Goal: Task Accomplishment & Management: Manage account settings

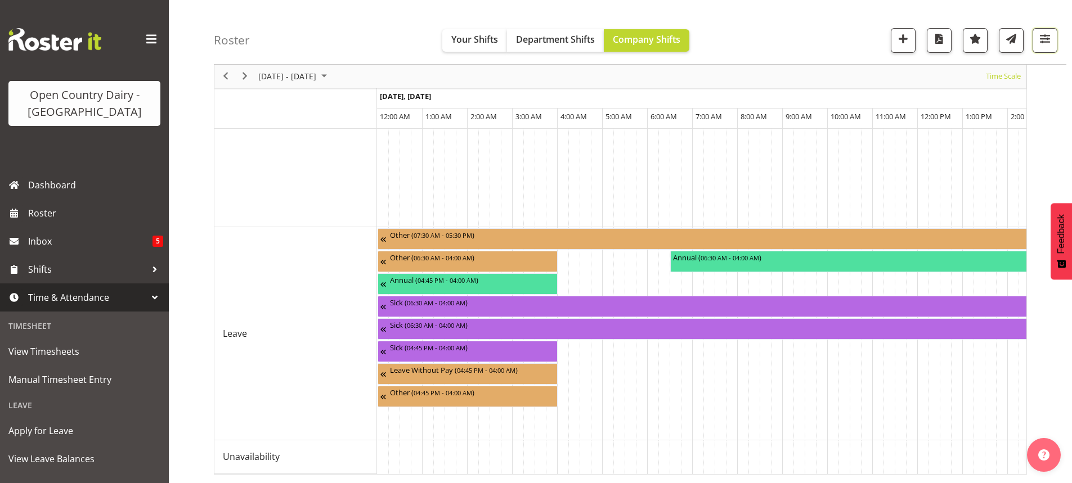
scroll to position [0, 6636]
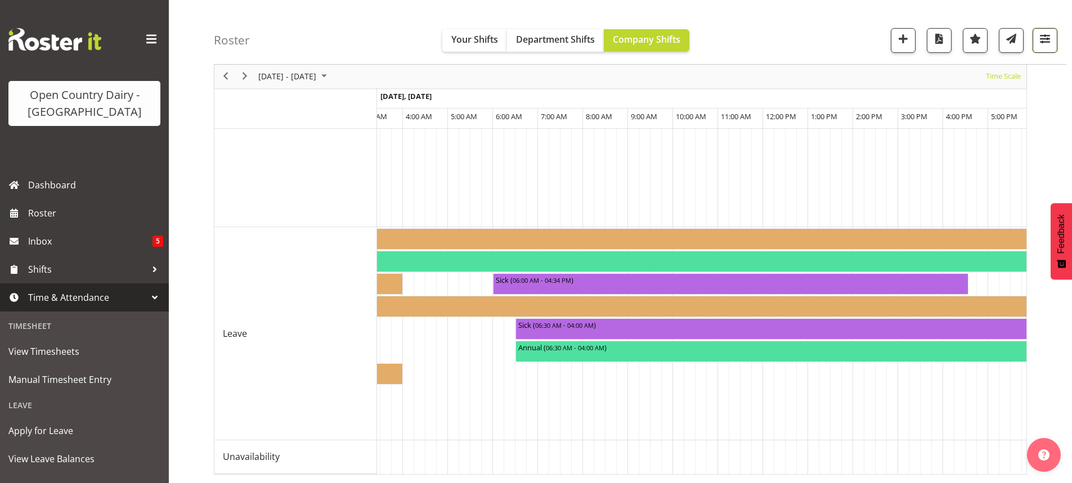
drag, startPoint x: 0, startPoint y: 0, endPoint x: 1039, endPoint y: 38, distance: 1039.2
click at [1039, 38] on span "button" at bounding box center [1044, 39] width 15 height 15
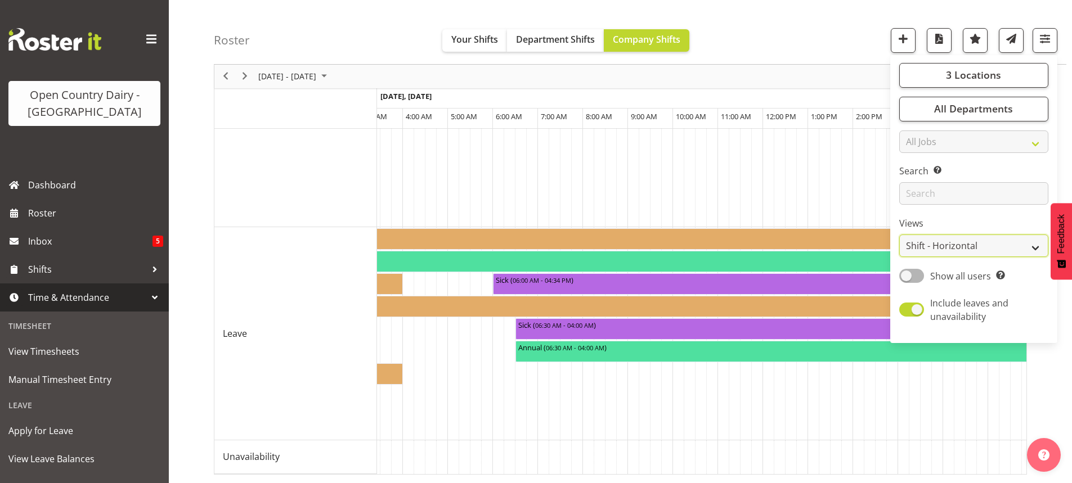
click at [952, 245] on select "Staff Role Shift - Horizontal Shift - Vertical Staff - Location" at bounding box center [973, 246] width 149 height 23
select select "staff"
click at [900, 235] on select "Staff Role Shift - Horizontal Shift - Vertical Staff - Location" at bounding box center [973, 246] width 149 height 23
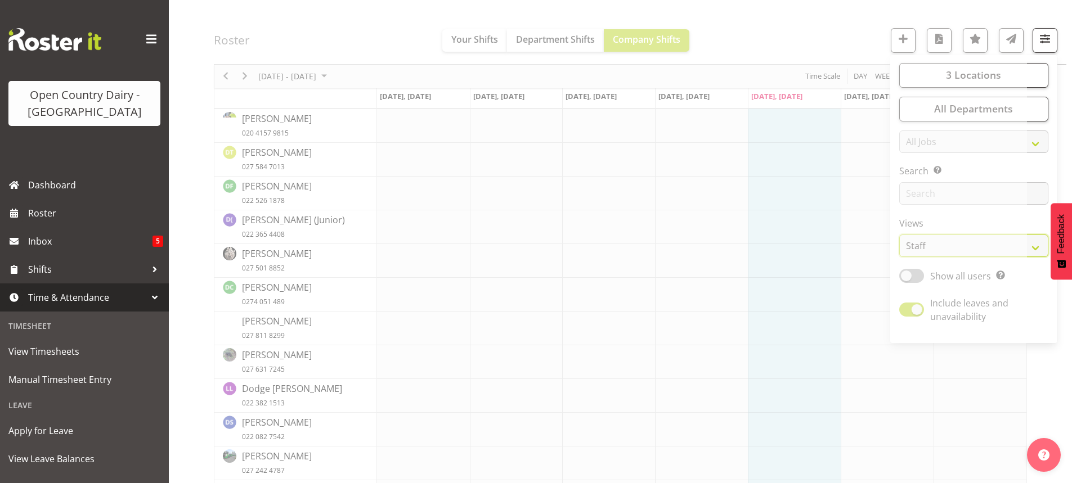
scroll to position [1154, 0]
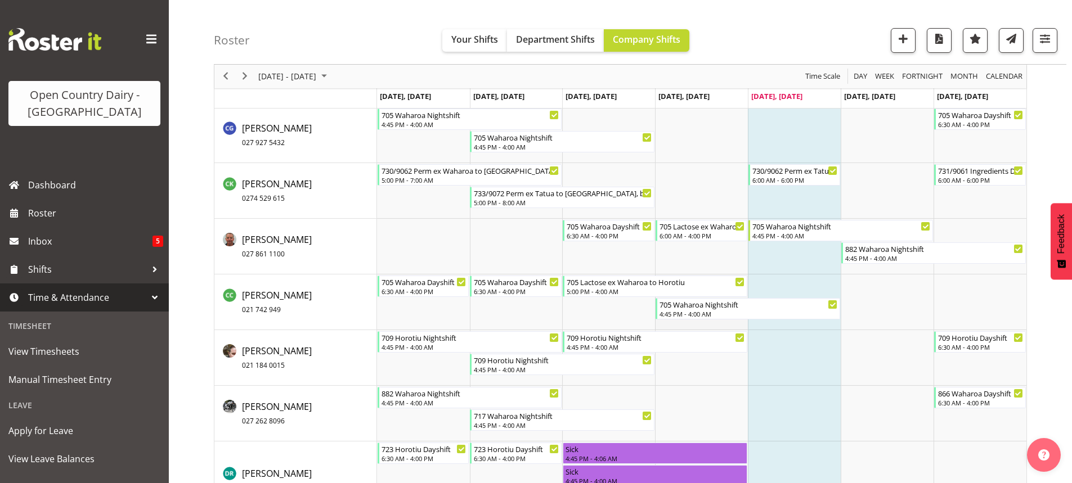
scroll to position [1551, 0]
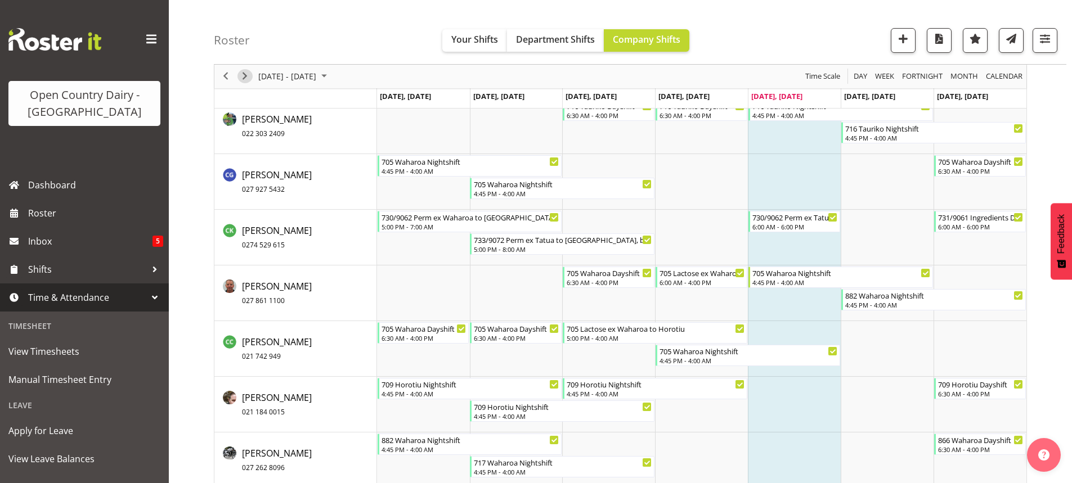
click at [242, 74] on span "Next" at bounding box center [245, 77] width 14 height 14
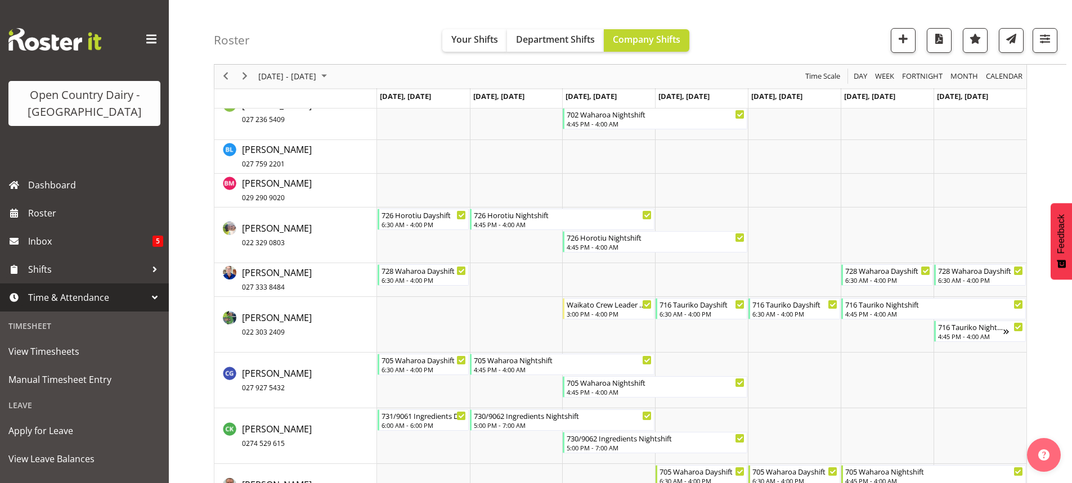
scroll to position [2859, 0]
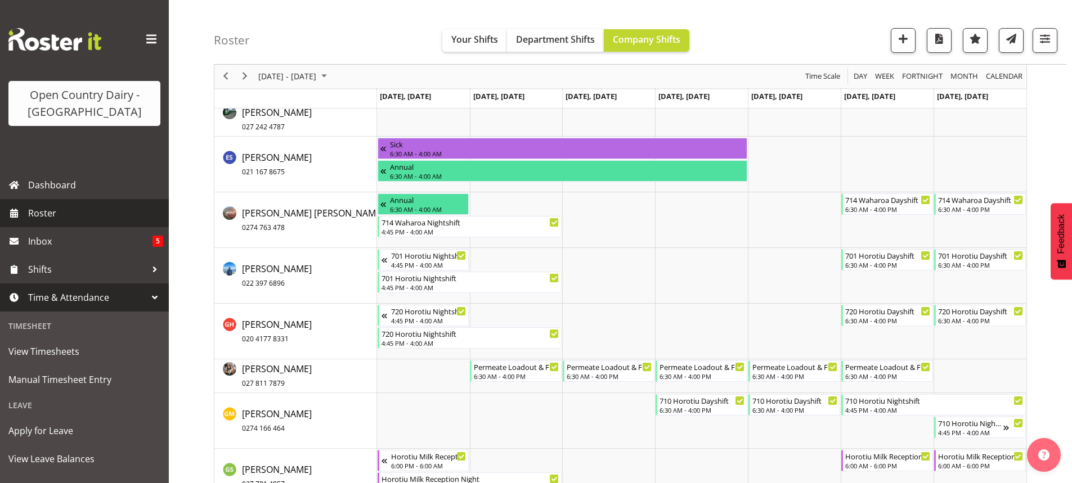
click at [55, 212] on span "Roster" at bounding box center [95, 213] width 135 height 17
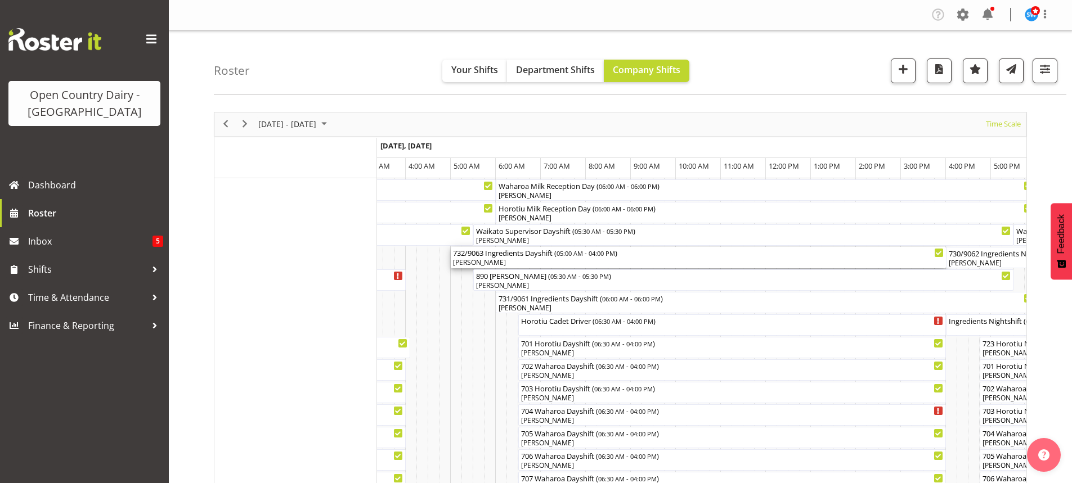
click at [533, 261] on div "[PERSON_NAME]" at bounding box center [698, 263] width 491 height 10
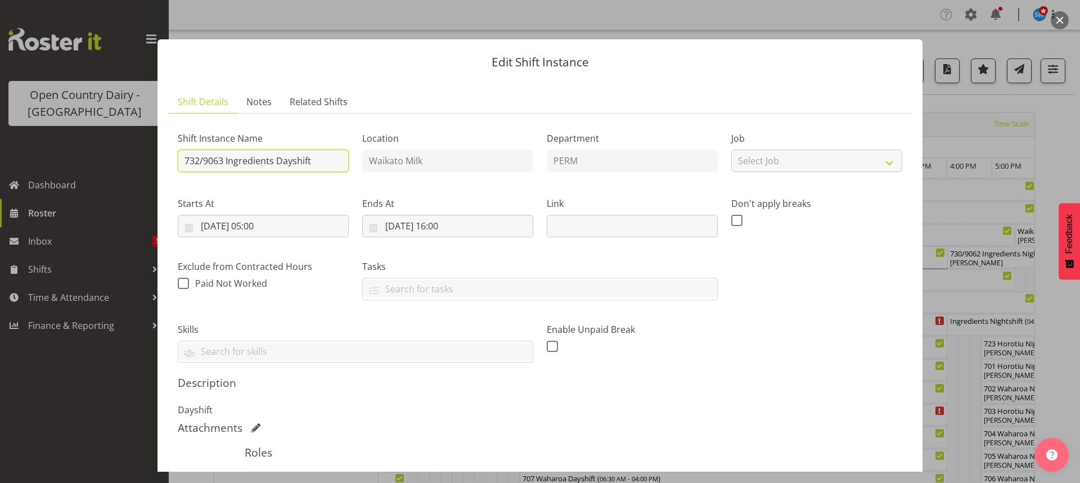
click at [324, 160] on input "732/9063 Ingredients Dayshift" at bounding box center [263, 161] width 171 height 23
type input "732/9063 Perm ex Tatua to [GEOGRAPHIC_DATA], Swap with 730/9062 Cream Home"
click at [259, 224] on input "[DATE] 05:00" at bounding box center [263, 226] width 171 height 23
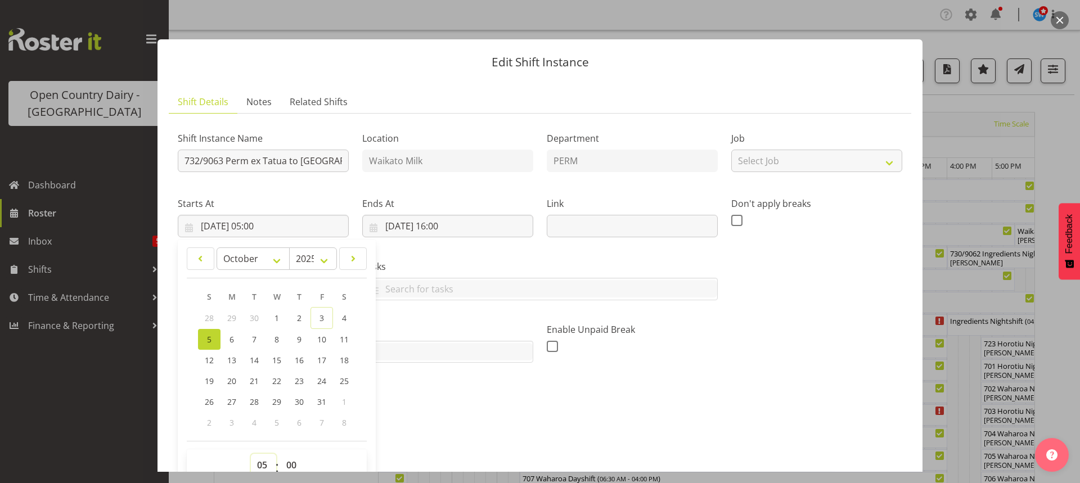
scroll to position [5, 0]
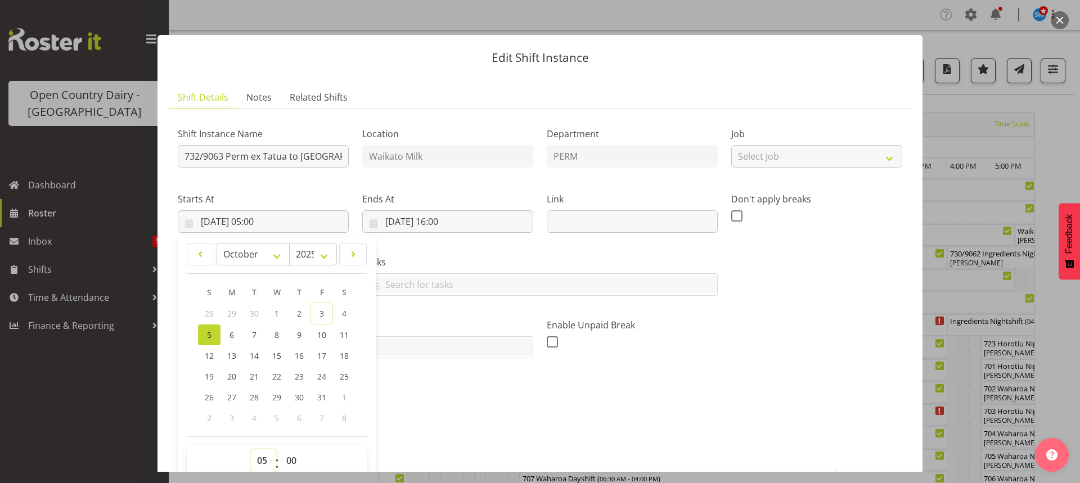
click at [261, 461] on select "00 01 02 03 04 05 06 07 08 09 10 11 12 13 14 15 16 17 18 19 20 21 22 23" at bounding box center [263, 461] width 25 height 23
select select "6"
click at [251, 450] on select "00 01 02 03 04 05 06 07 08 09 10 11 12 13 14 15 16 17 18 19 20 21 22 23" at bounding box center [263, 461] width 25 height 23
type input "[DATE] 06:00"
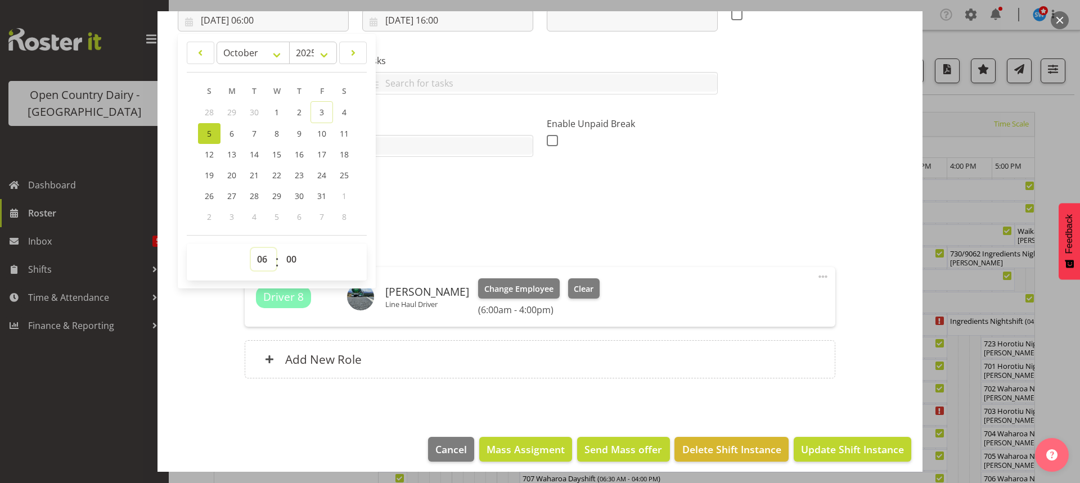
scroll to position [213, 0]
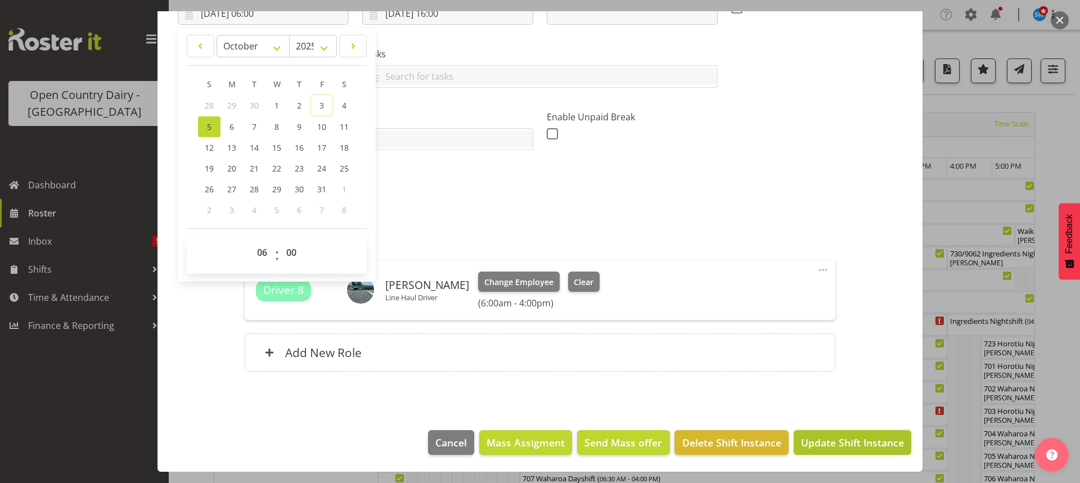
click at [848, 442] on span "Update Shift Instance" at bounding box center [852, 442] width 103 height 15
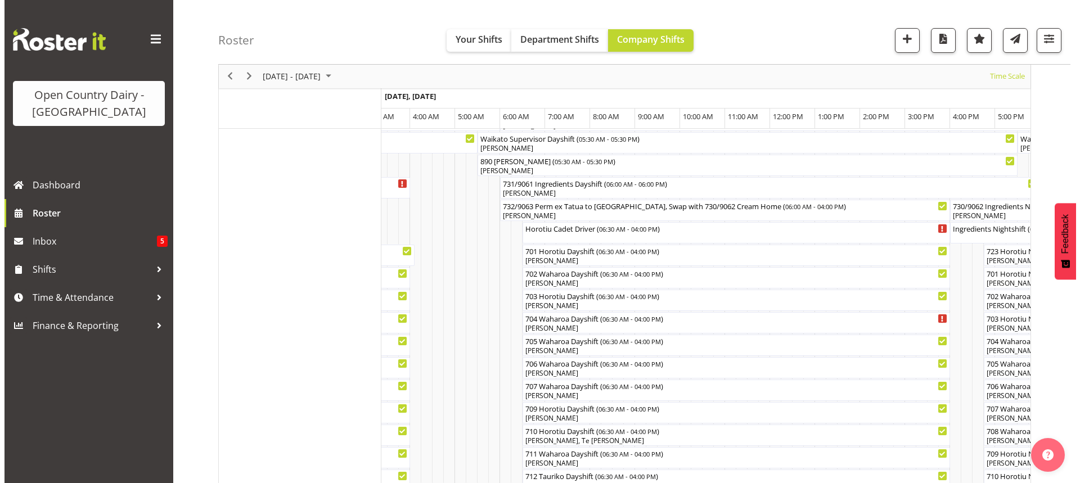
scroll to position [113, 0]
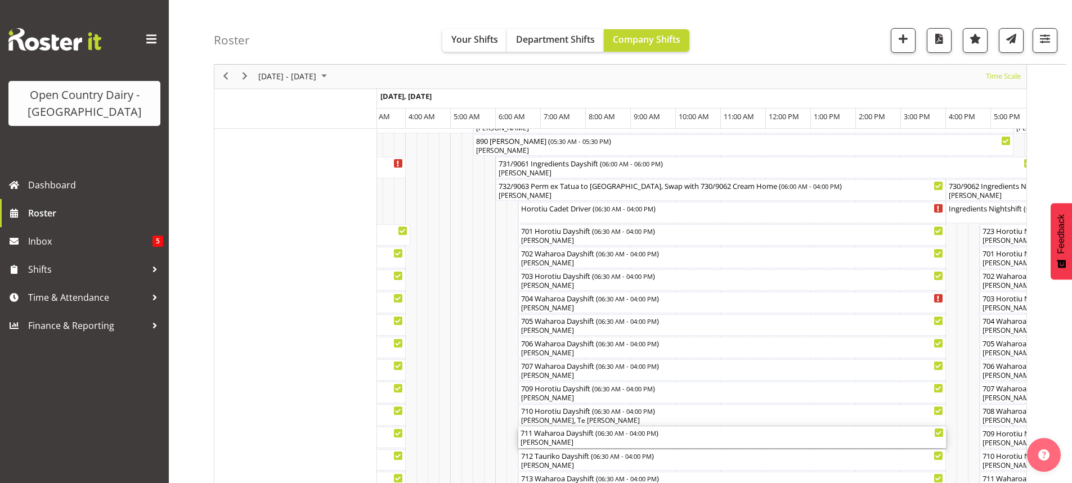
click at [579, 438] on div "711 Waharoa Dayshift ( 06:30 AM - 04:00 PM ) [PERSON_NAME]" at bounding box center [731, 437] width 423 height 21
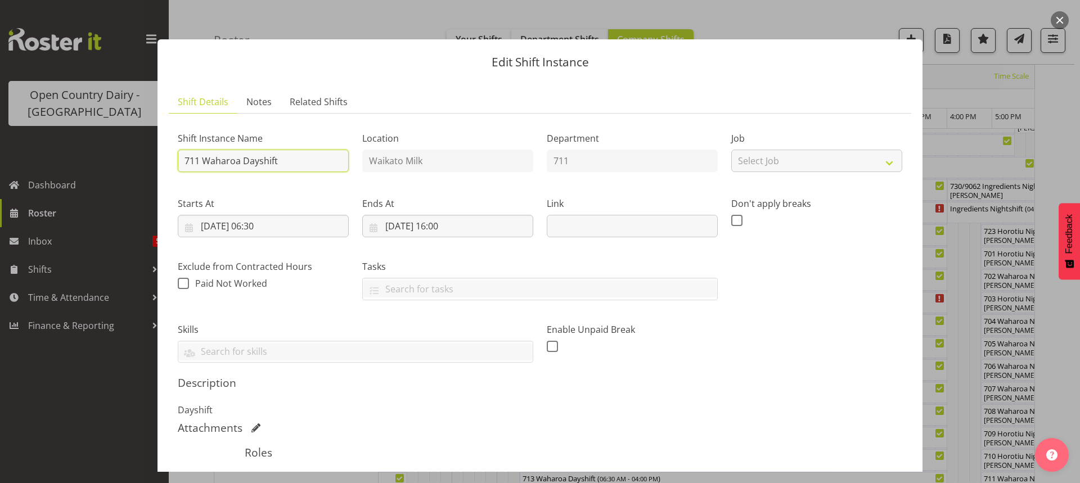
click at [289, 156] on input "711 Waharoa Dayshift" at bounding box center [263, 161] width 171 height 23
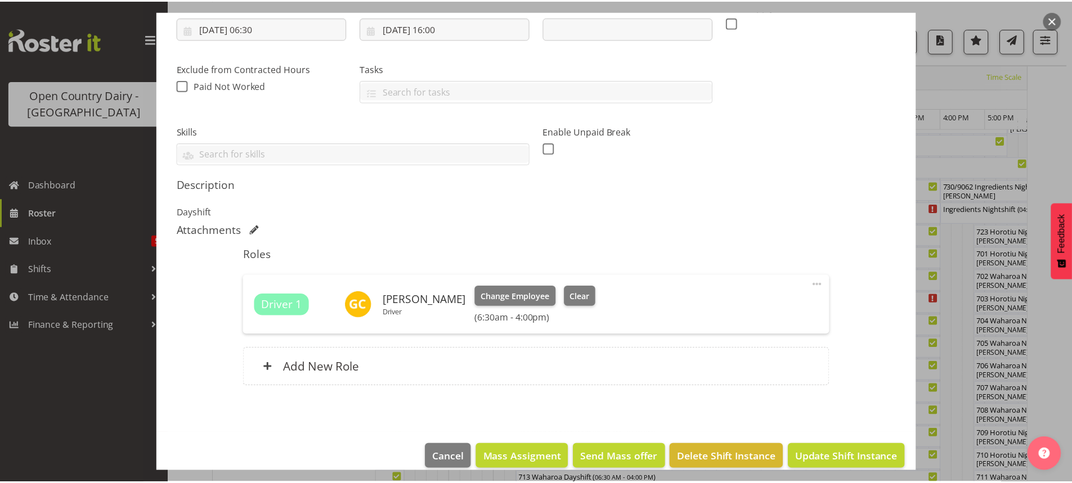
scroll to position [213, 0]
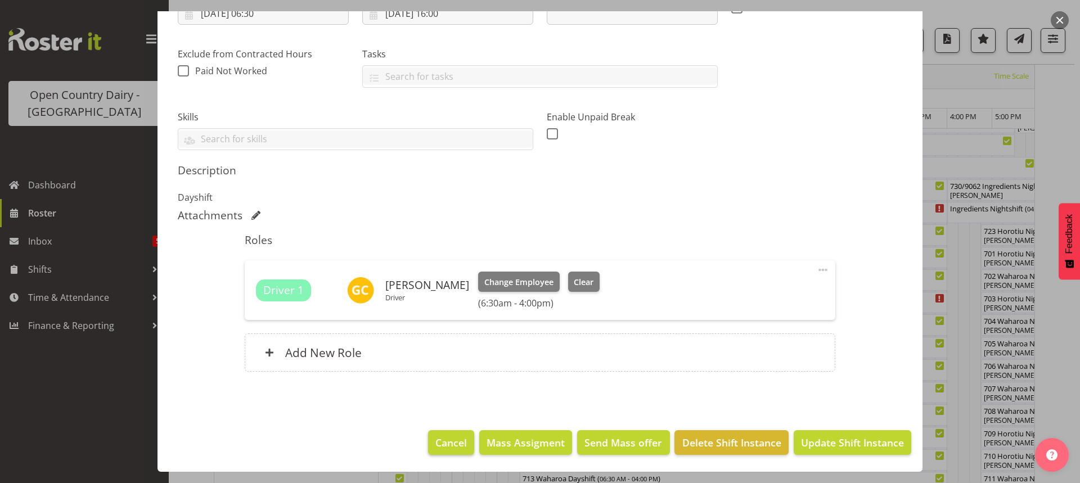
type input "711"
click at [446, 443] on span "Cancel" at bounding box center [451, 442] width 32 height 15
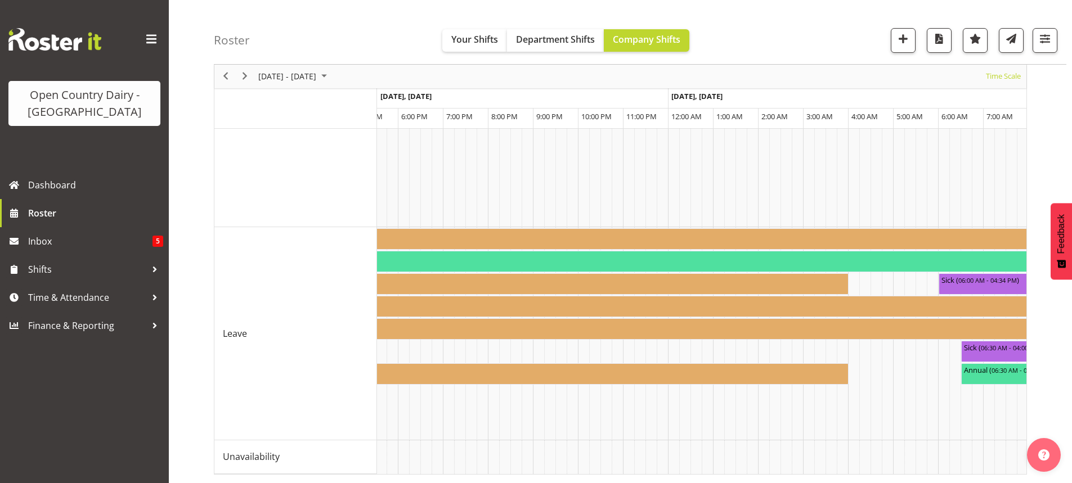
scroll to position [0, 6138]
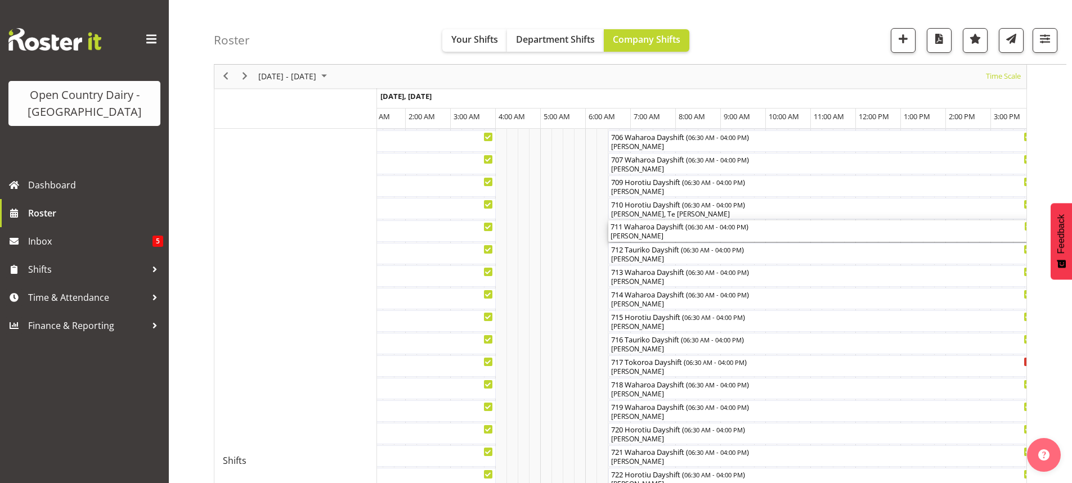
click at [650, 235] on div "[PERSON_NAME]" at bounding box center [821, 236] width 423 height 10
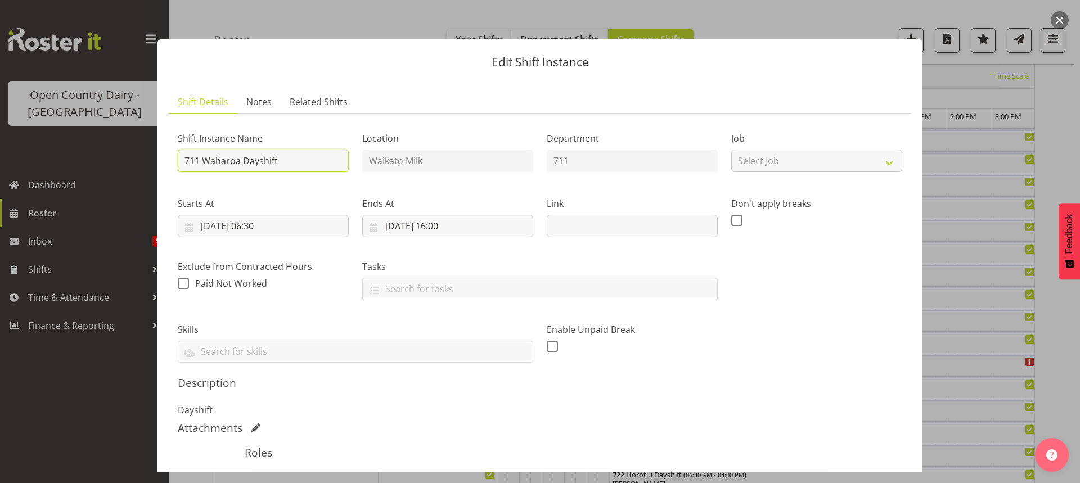
click at [294, 159] on input "711 Waharoa Dayshift" at bounding box center [263, 161] width 171 height 23
type input "711 Milk ex Hunterville farms to [GEOGRAPHIC_DATA]"
click at [266, 228] on input "[DATE] 06:30" at bounding box center [263, 226] width 171 height 23
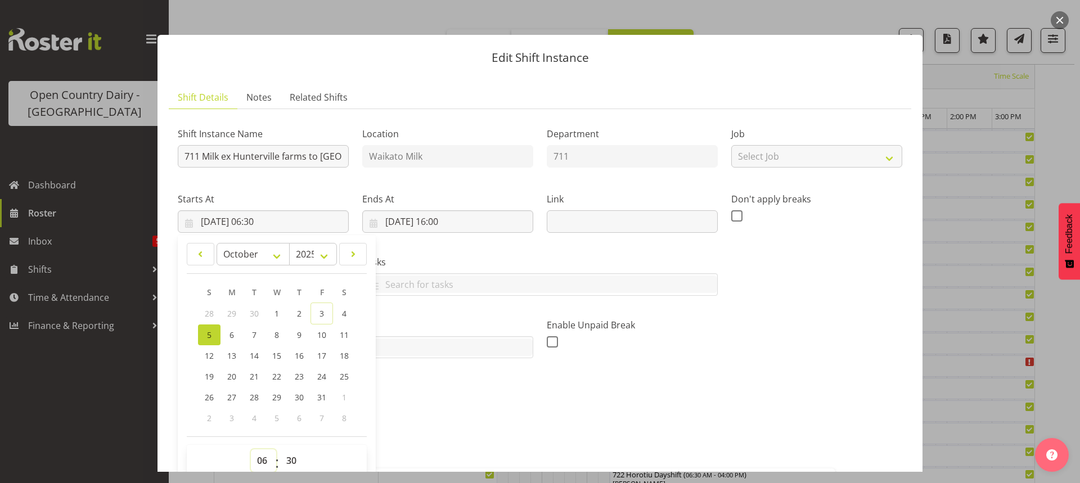
click at [260, 462] on select "00 01 02 03 04 05 06 07 08 09 10 11 12 13 14 15 16 17 18 19 20 21 22 23" at bounding box center [263, 461] width 25 height 23
select select "5"
click at [251, 450] on select "00 01 02 03 04 05 06 07 08 09 10 11 12 13 14 15 16 17 18 19 20 21 22 23" at bounding box center [263, 461] width 25 height 23
type input "[DATE] 05:30"
click at [291, 461] on select "00 01 02 03 04 05 06 07 08 09 10 11 12 13 14 15 16 17 18 19 20 21 22 23 24 25 2…" at bounding box center [292, 461] width 25 height 23
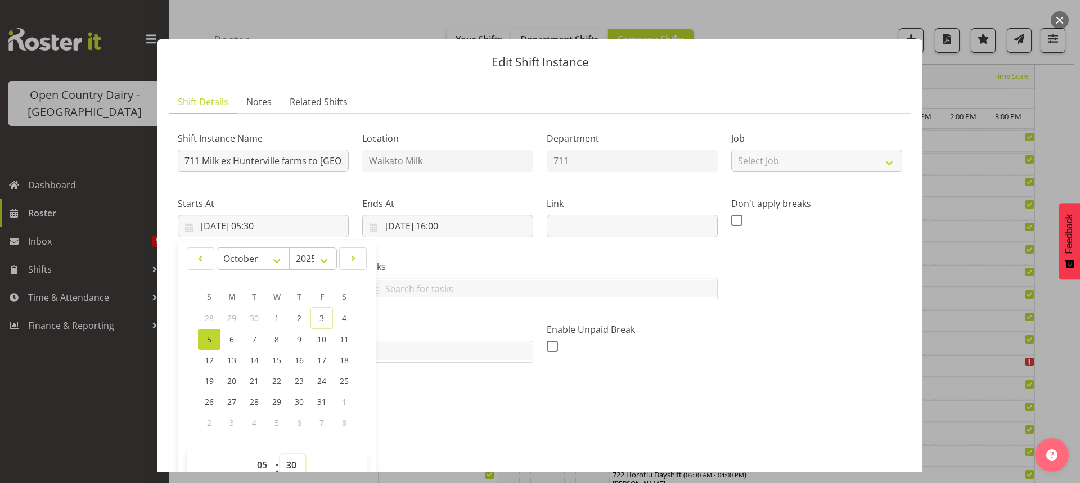
click at [288, 461] on select "00 01 02 03 04 05 06 07 08 09 10 11 12 13 14 15 16 17 18 19 20 21 22 23 24 25 2…" at bounding box center [292, 465] width 25 height 23
select select "0"
click at [280, 454] on select "00 01 02 03 04 05 06 07 08 09 10 11 12 13 14 15 16 17 18 19 20 21 22 23 24 25 2…" at bounding box center [292, 465] width 25 height 23
type input "[DATE] 05:00"
click at [430, 405] on p "Dayshift" at bounding box center [540, 410] width 725 height 14
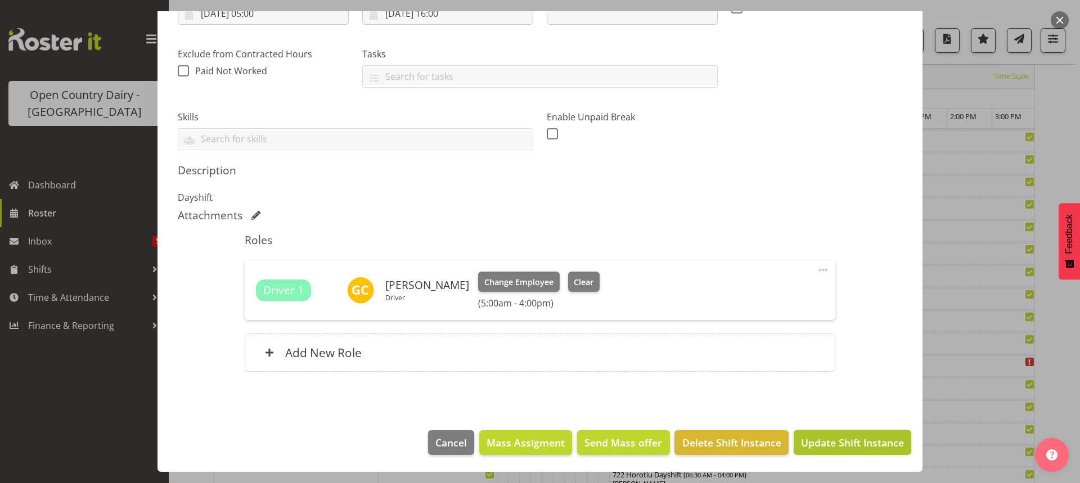
click at [828, 444] on span "Update Shift Instance" at bounding box center [852, 442] width 103 height 15
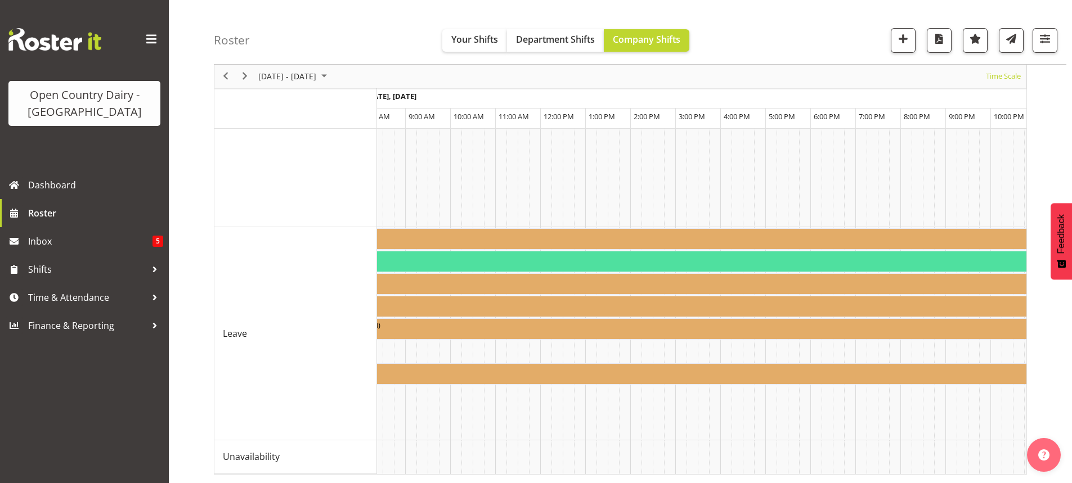
scroll to position [0, 5740]
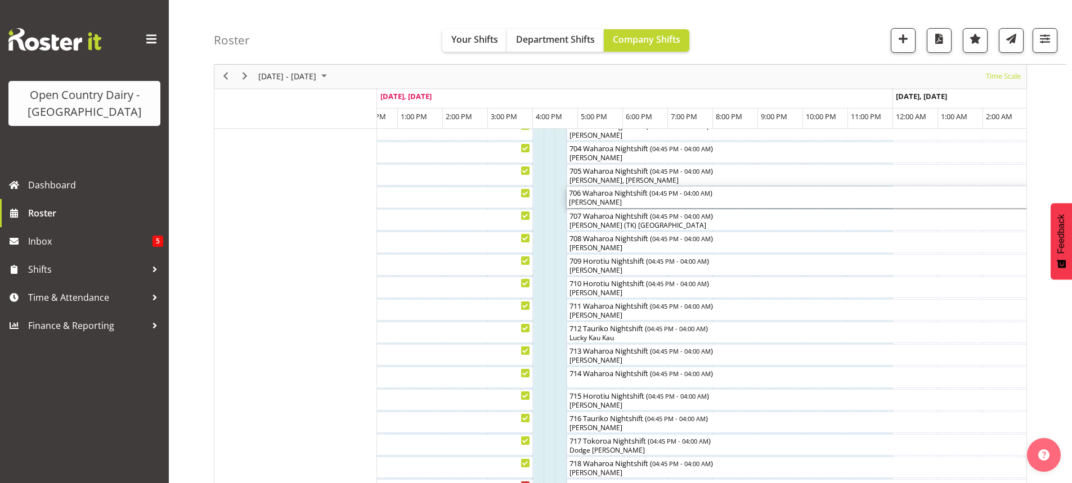
click at [658, 201] on div "[PERSON_NAME]" at bounding box center [820, 202] width 502 height 10
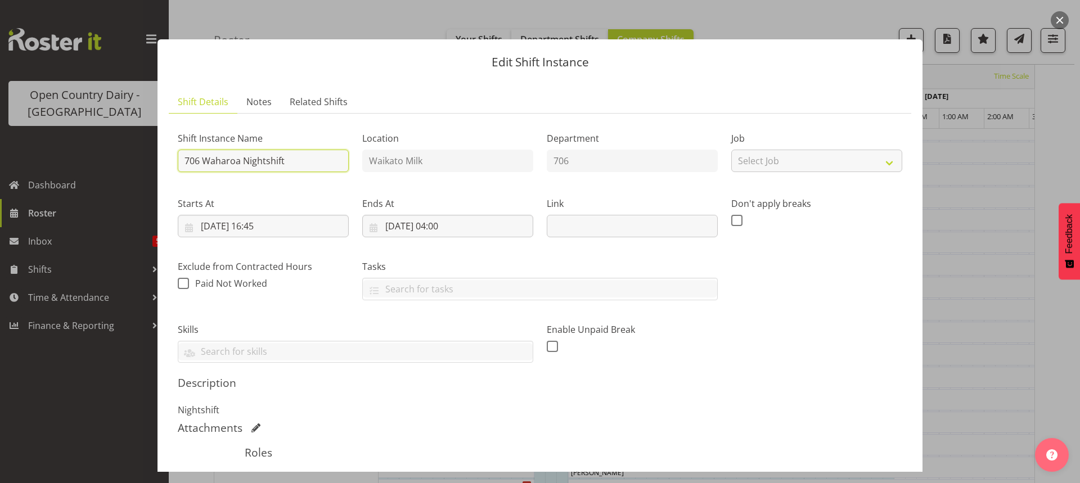
click at [305, 161] on input "706 Waharoa Nightshift" at bounding box center [263, 161] width 171 height 23
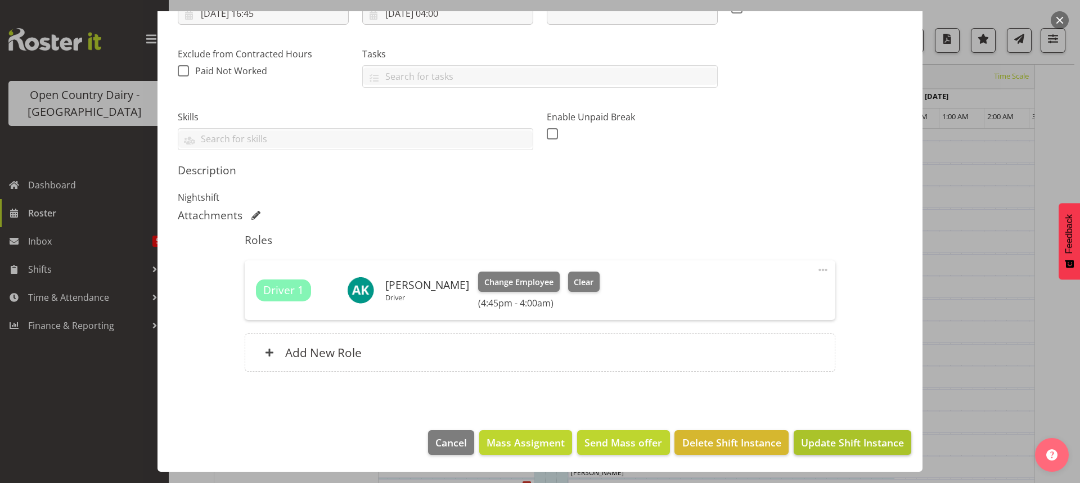
type input "706 Milk ex Naki farms to [GEOGRAPHIC_DATA]"
click at [813, 445] on span "Update Shift Instance" at bounding box center [852, 442] width 103 height 15
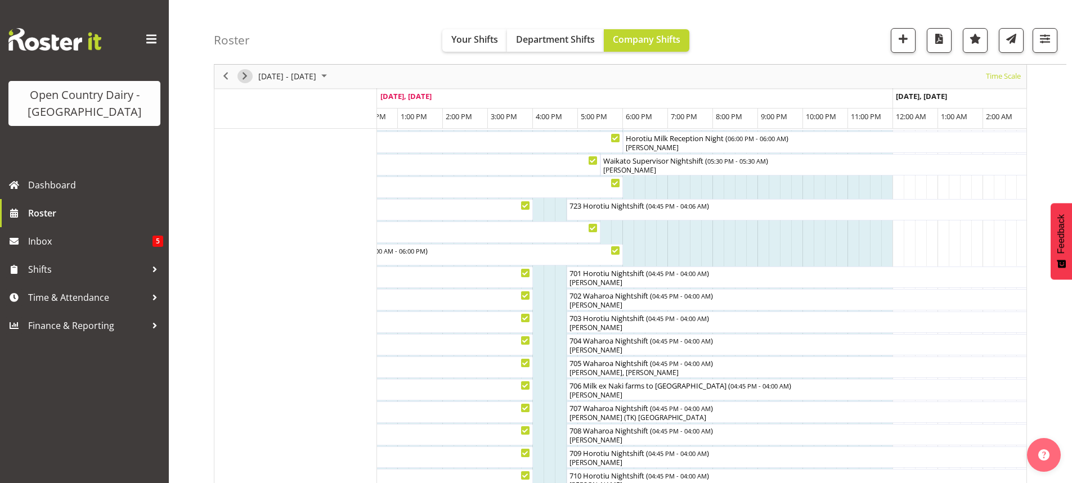
drag, startPoint x: 244, startPoint y: 74, endPoint x: 267, endPoint y: 106, distance: 39.8
click at [244, 74] on span "Next" at bounding box center [245, 77] width 14 height 14
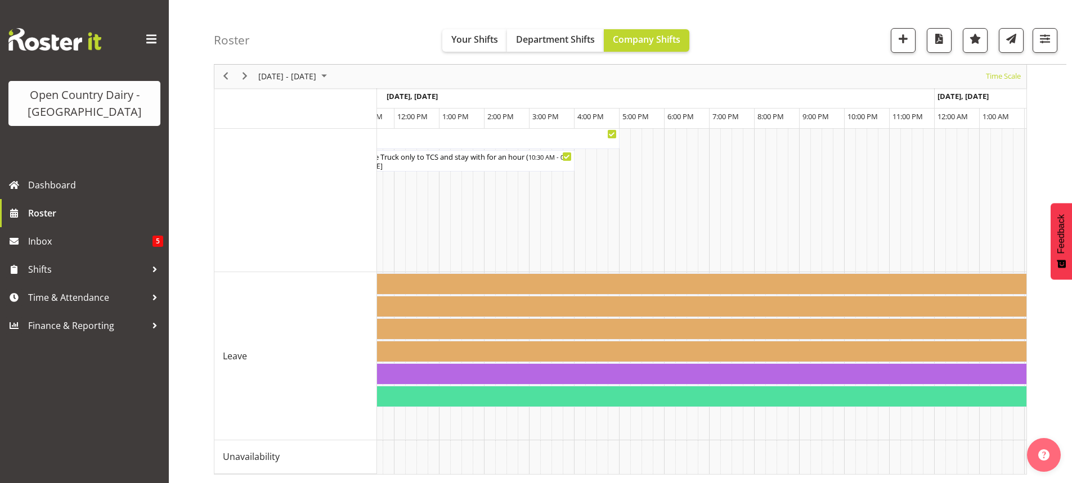
scroll to position [0, 569]
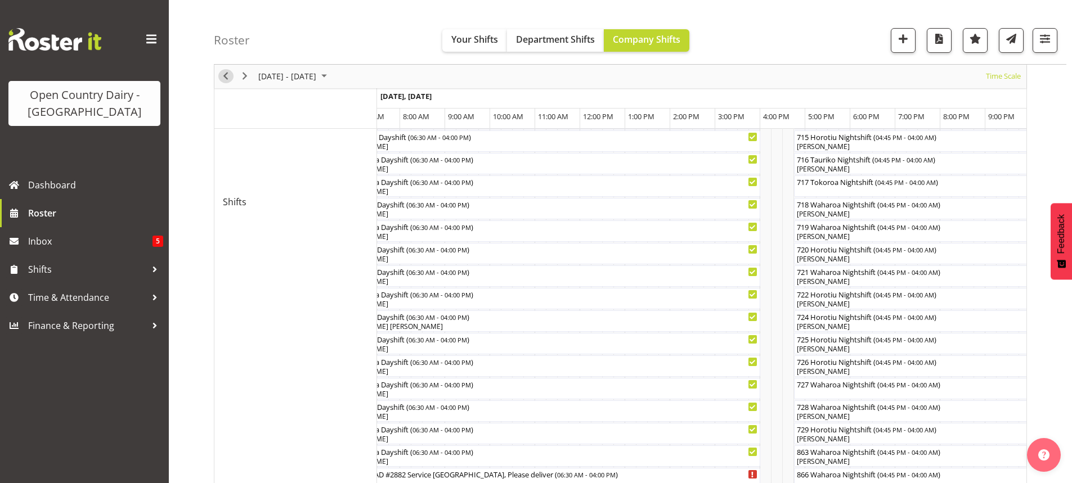
click at [226, 77] on span "Previous" at bounding box center [226, 77] width 14 height 14
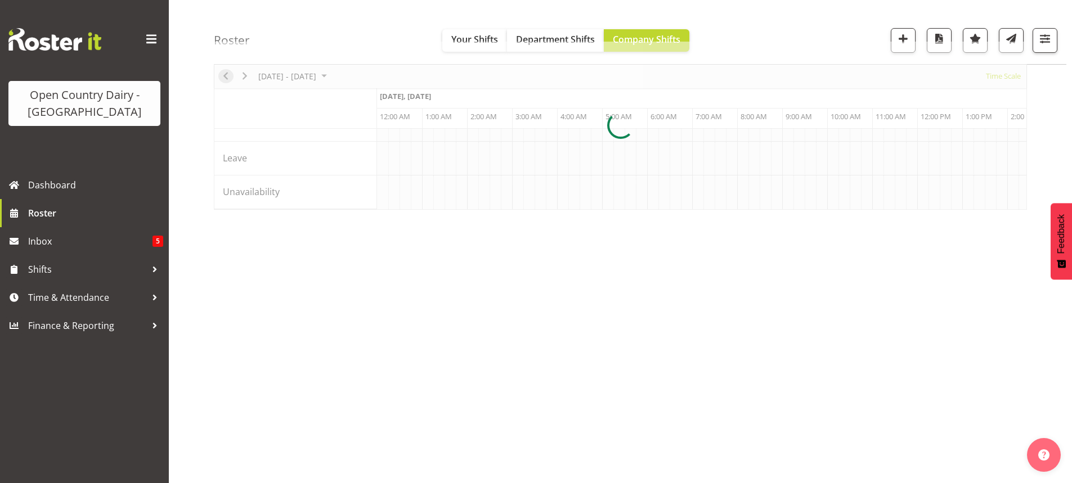
scroll to position [0, 4321]
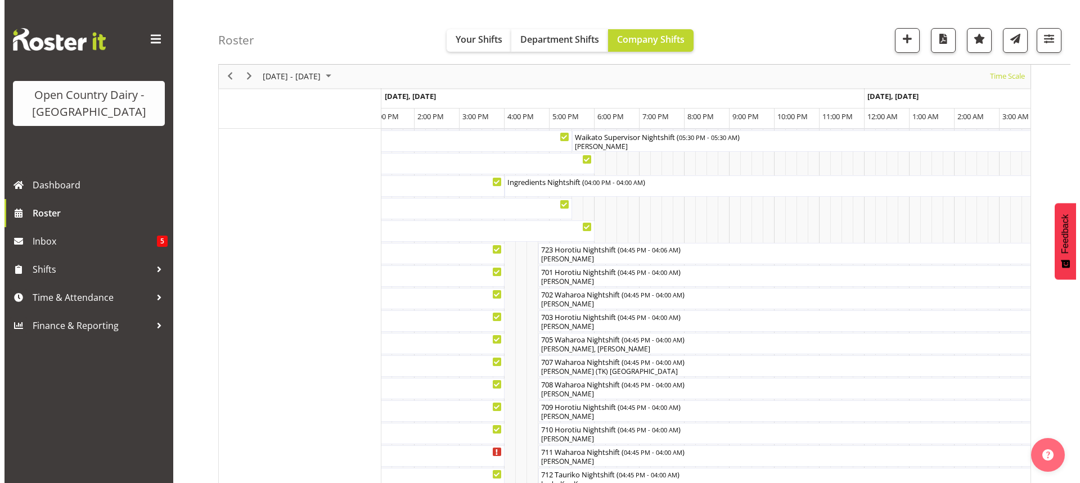
scroll to position [150, 0]
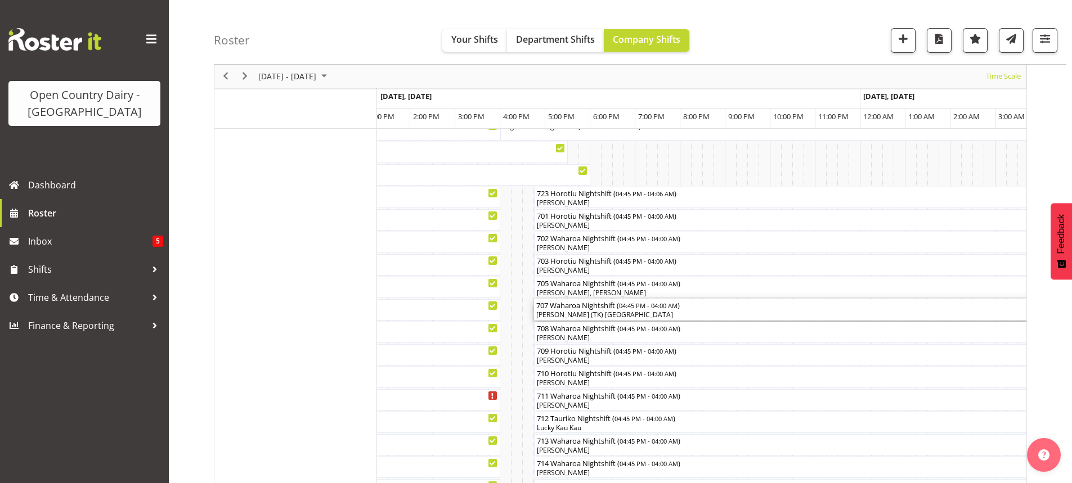
click at [597, 312] on div "[PERSON_NAME] (TK) [GEOGRAPHIC_DATA]" at bounding box center [787, 315] width 502 height 10
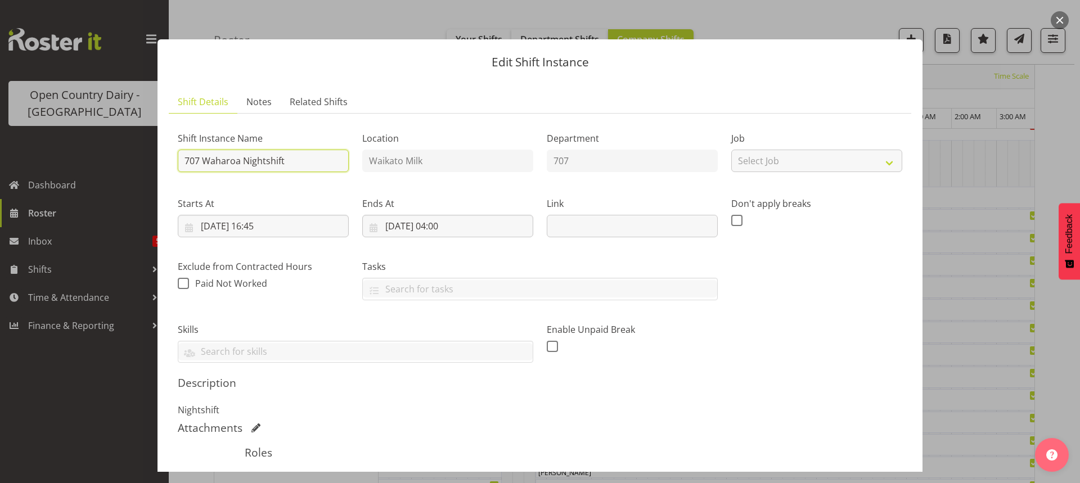
click at [301, 160] on input "707 Waharoa Nightshift" at bounding box center [263, 161] width 171 height 23
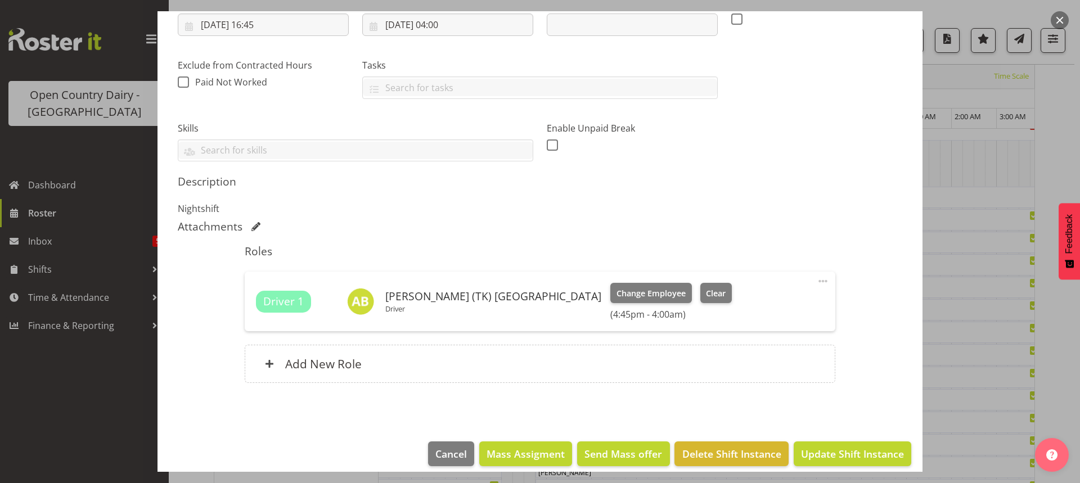
scroll to position [213, 0]
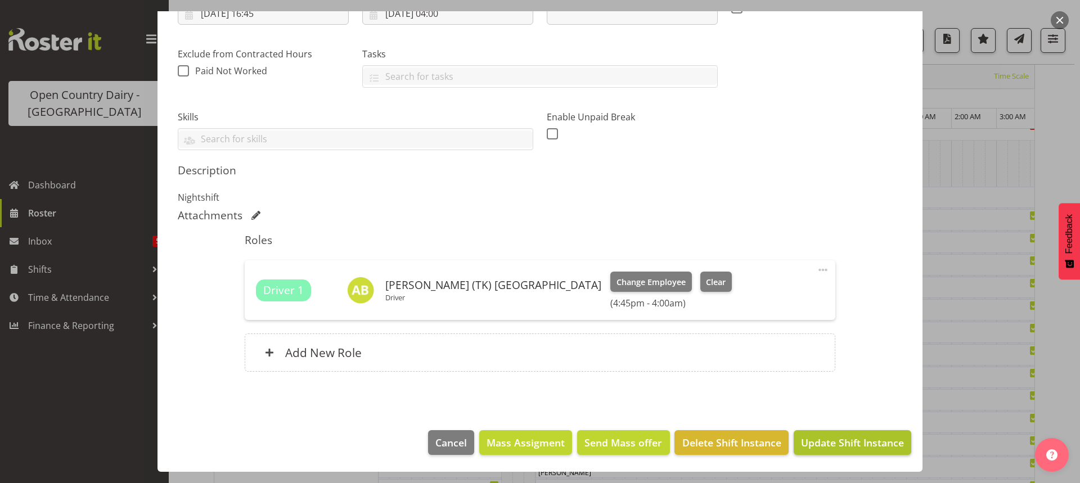
type input "707 Lactose ex Waharoa to Horotiu"
click at [848, 440] on span "Update Shift Instance" at bounding box center [852, 442] width 103 height 15
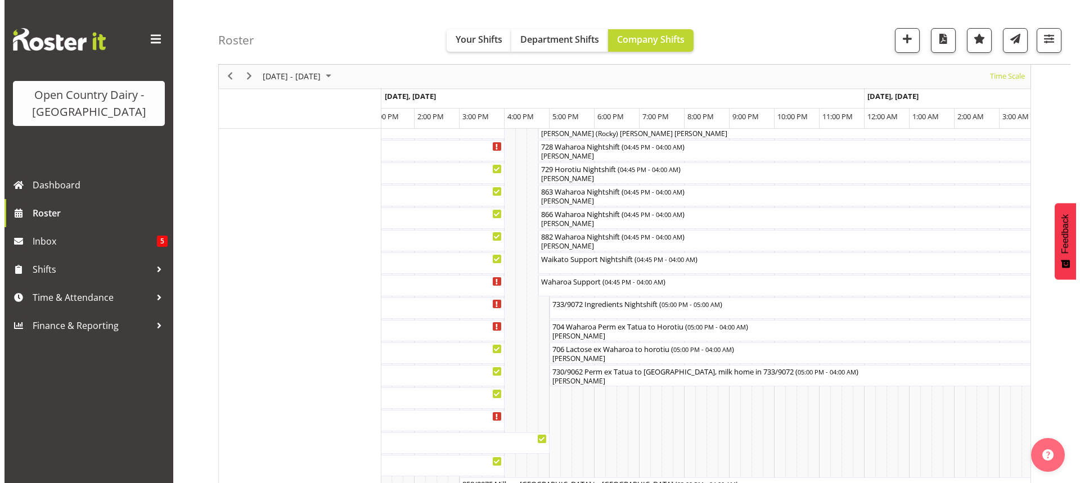
scroll to position [745, 0]
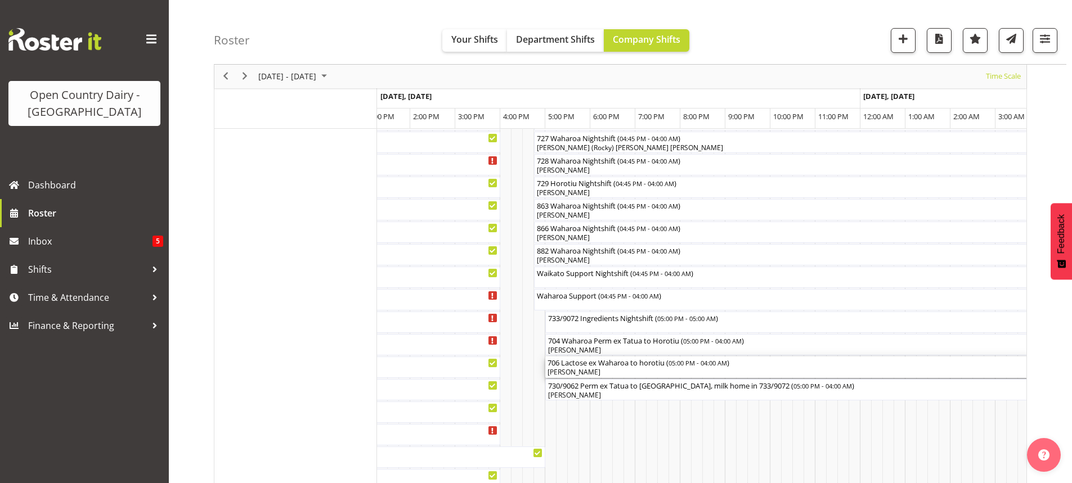
click at [603, 367] on div "706 Lactose ex Waharoa to horotiu ( 05:00 PM - 04:00 AM )" at bounding box center [792, 362] width 491 height 11
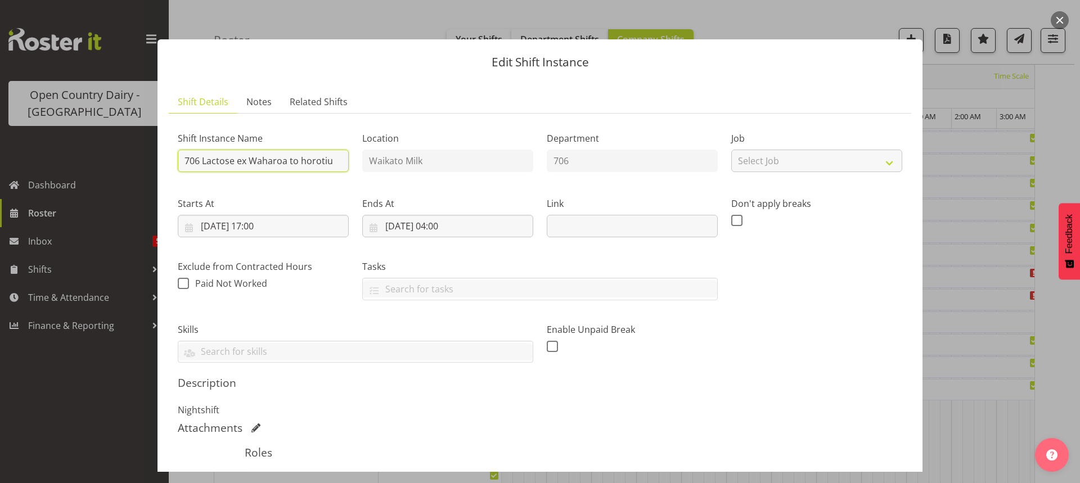
click at [335, 159] on input "706 Lactose ex Waharoa to horotiu" at bounding box center [263, 161] width 171 height 23
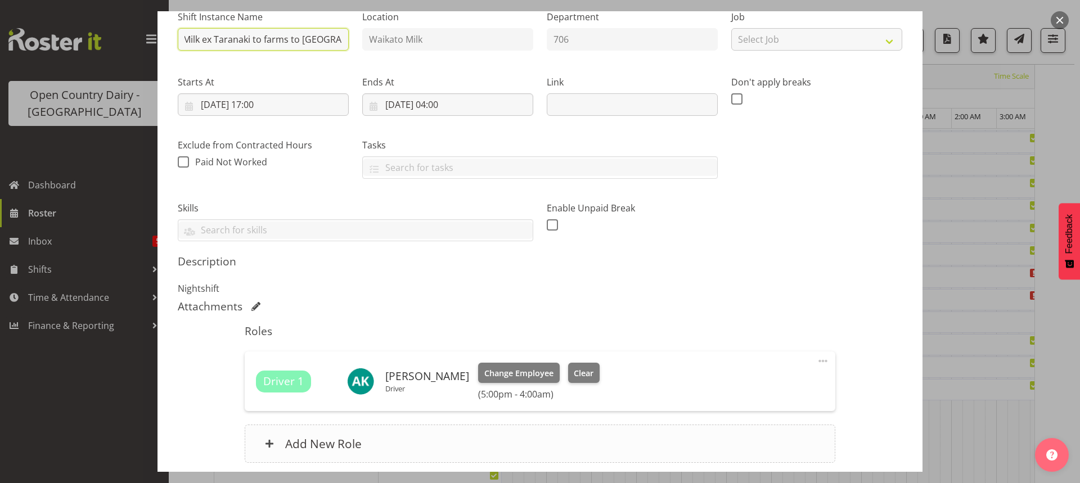
scroll to position [213, 0]
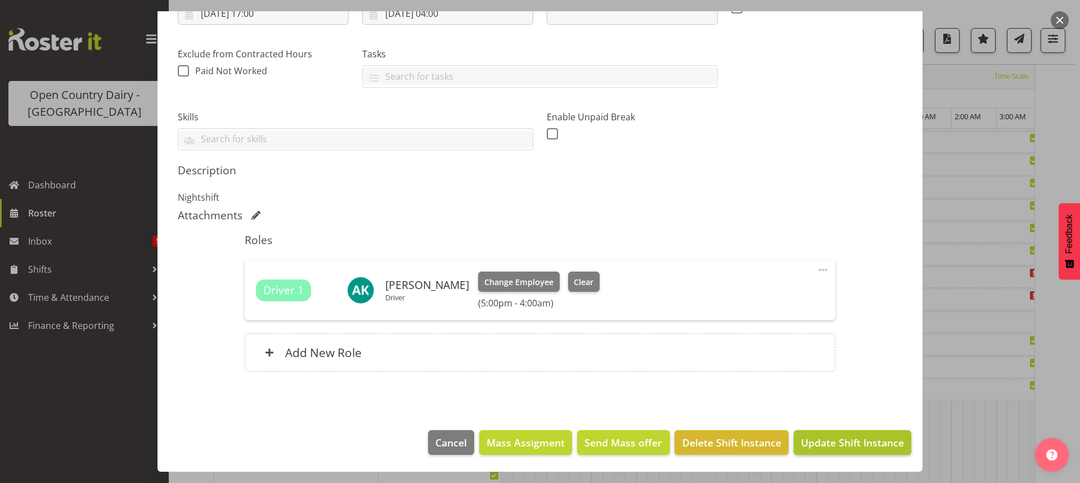
type input "706 Milk ex Taranaki to farms to [GEOGRAPHIC_DATA]"
click at [828, 444] on span "Update Shift Instance" at bounding box center [852, 442] width 103 height 15
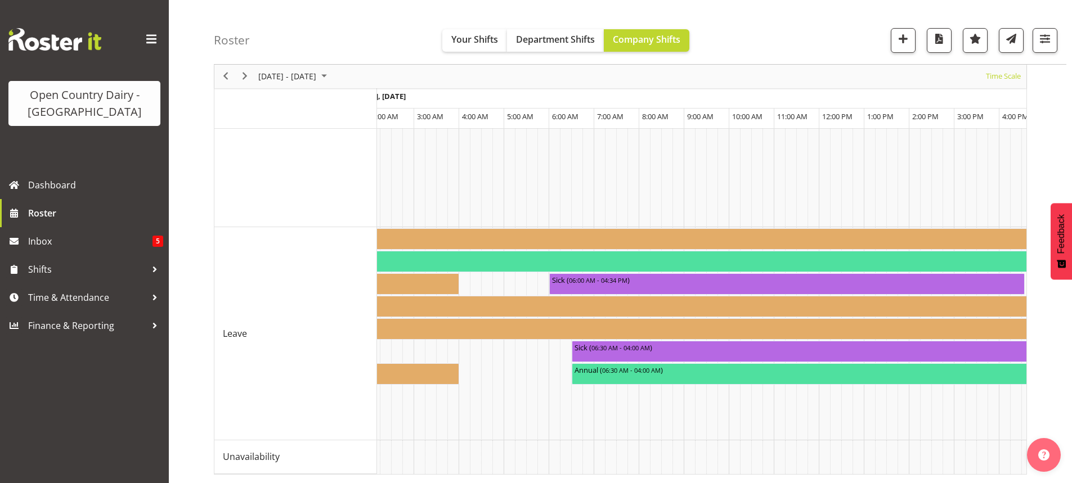
scroll to position [0, 6605]
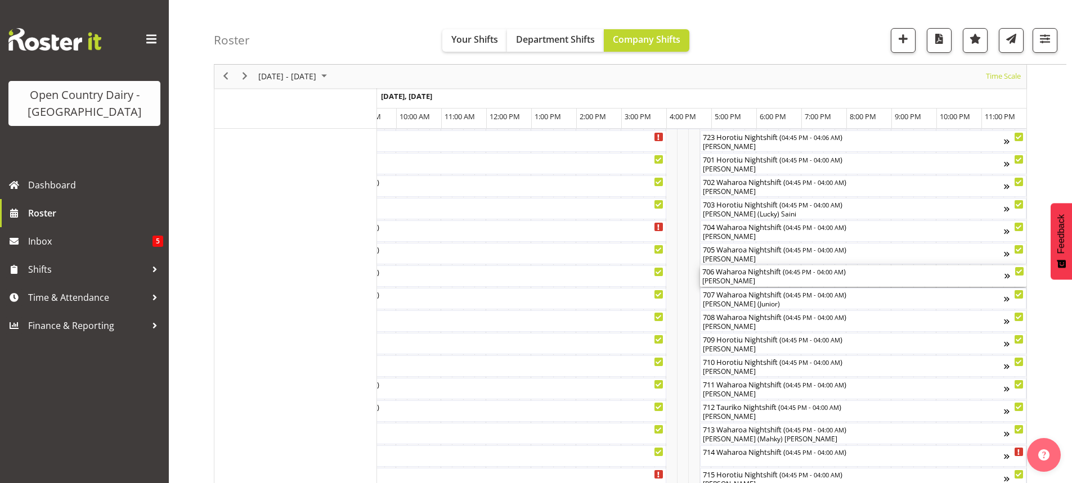
click at [759, 280] on div "[PERSON_NAME]" at bounding box center [853, 281] width 302 height 10
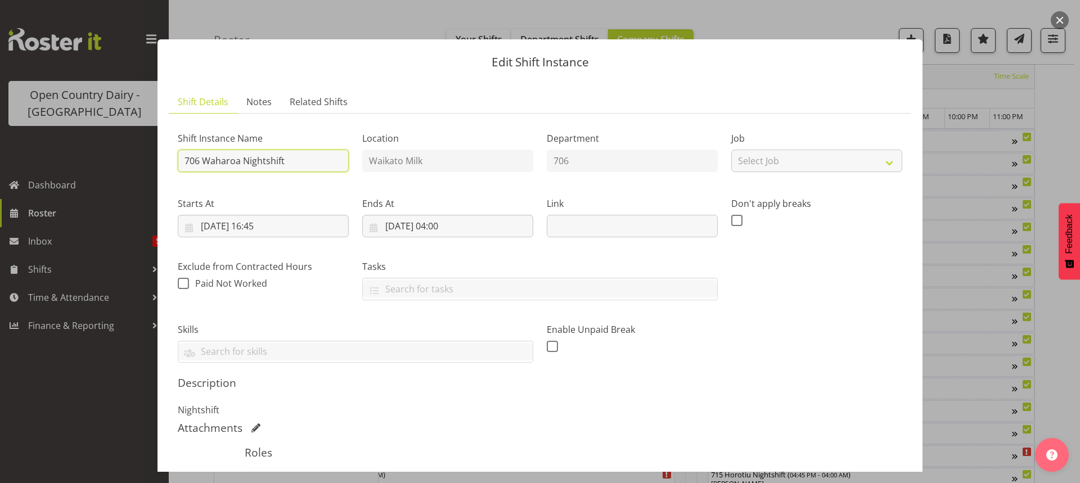
click at [297, 162] on input "706 Waharoa Nightshift" at bounding box center [263, 161] width 171 height 23
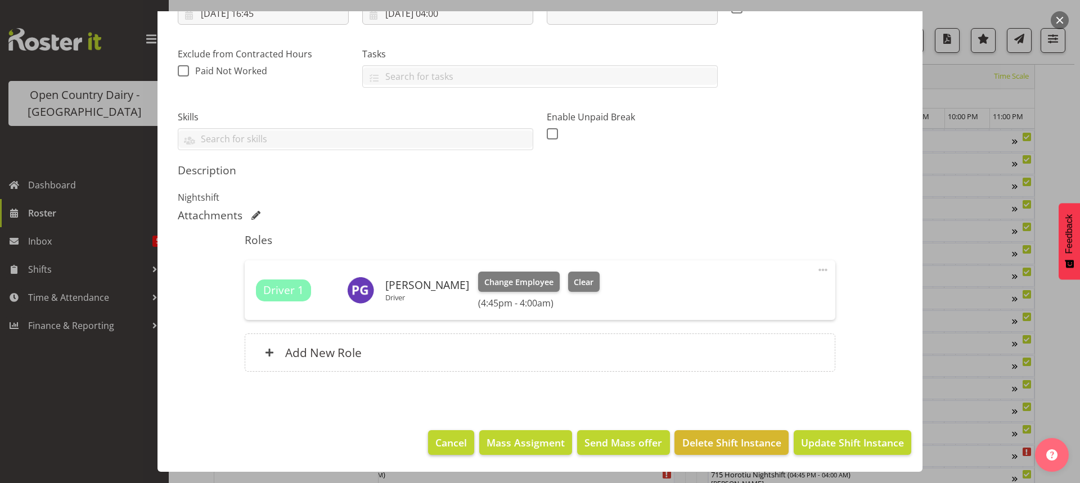
type input "706 Perm"
click at [446, 441] on span "Cancel" at bounding box center [451, 442] width 32 height 15
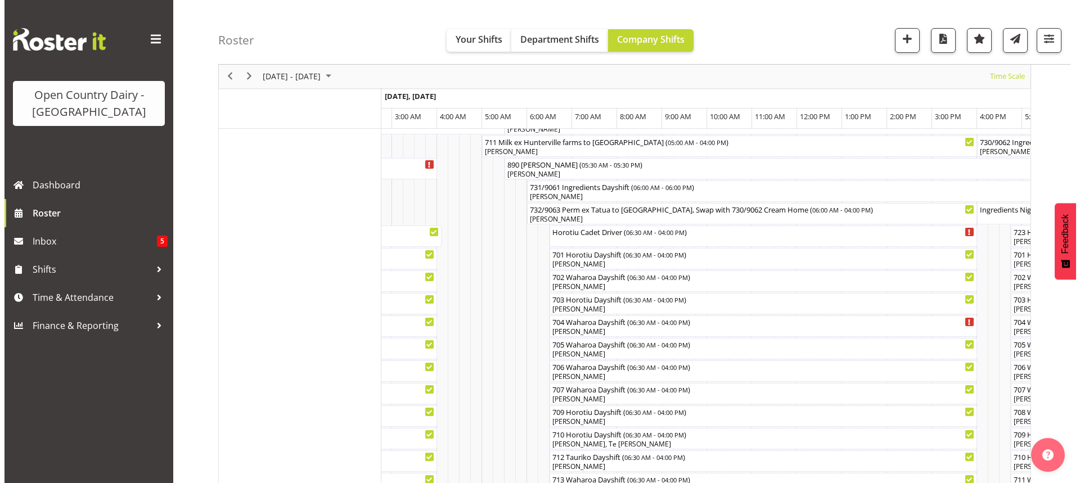
scroll to position [113, 0]
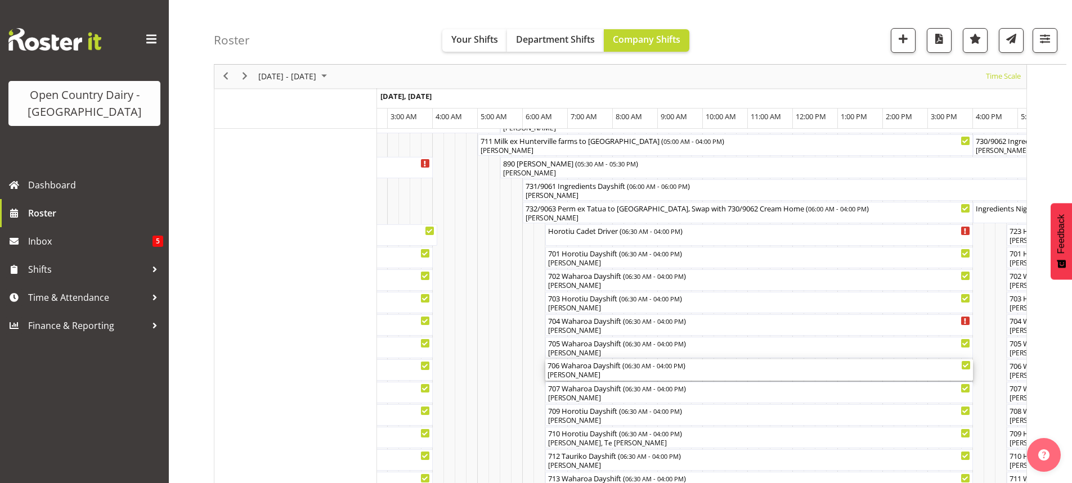
click at [603, 374] on div "[PERSON_NAME]" at bounding box center [758, 375] width 423 height 10
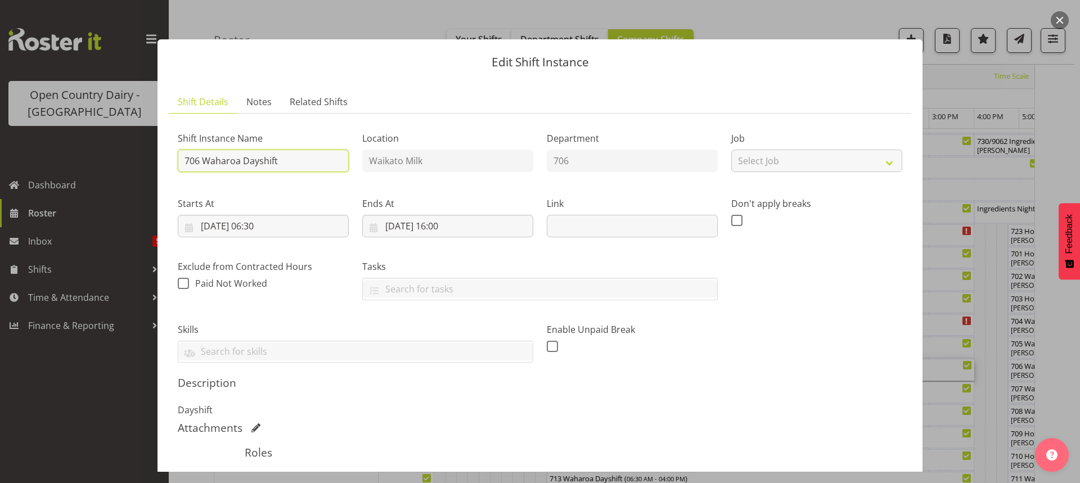
click at [299, 161] on input "706 Waharoa Dayshift" at bounding box center [263, 161] width 171 height 23
type input "706 Perm ex Tatua to Horotiu"
click at [266, 224] on input "[DATE] 06:30" at bounding box center [263, 226] width 171 height 23
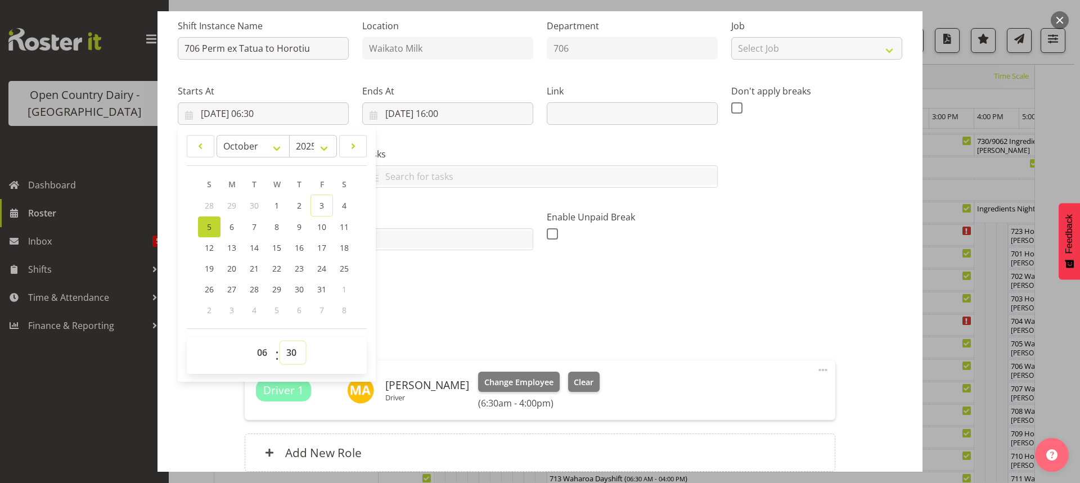
click at [291, 351] on select "00 01 02 03 04 05 06 07 08 09 10 11 12 13 14 15 16 17 18 19 20 21 22 23 24 25 2…" at bounding box center [292, 352] width 25 height 23
select select "0"
click at [280, 341] on select "00 01 02 03 04 05 06 07 08 09 10 11 12 13 14 15 16 17 18 19 20 21 22 23 24 25 2…" at bounding box center [292, 352] width 25 height 23
type input "[DATE] 06:00"
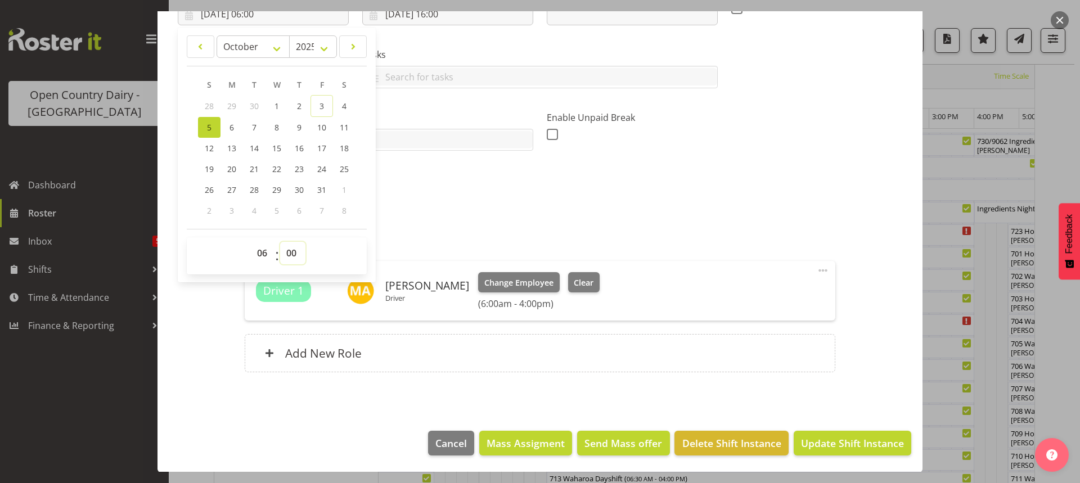
scroll to position [213, 0]
click at [390, 167] on h5 "Description" at bounding box center [540, 171] width 725 height 14
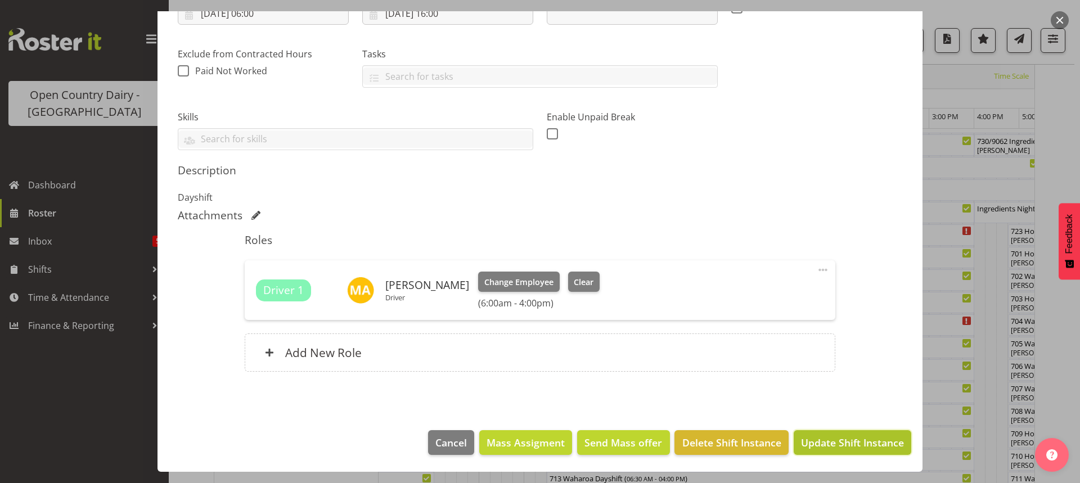
click at [815, 434] on button "Update Shift Instance" at bounding box center [853, 442] width 118 height 25
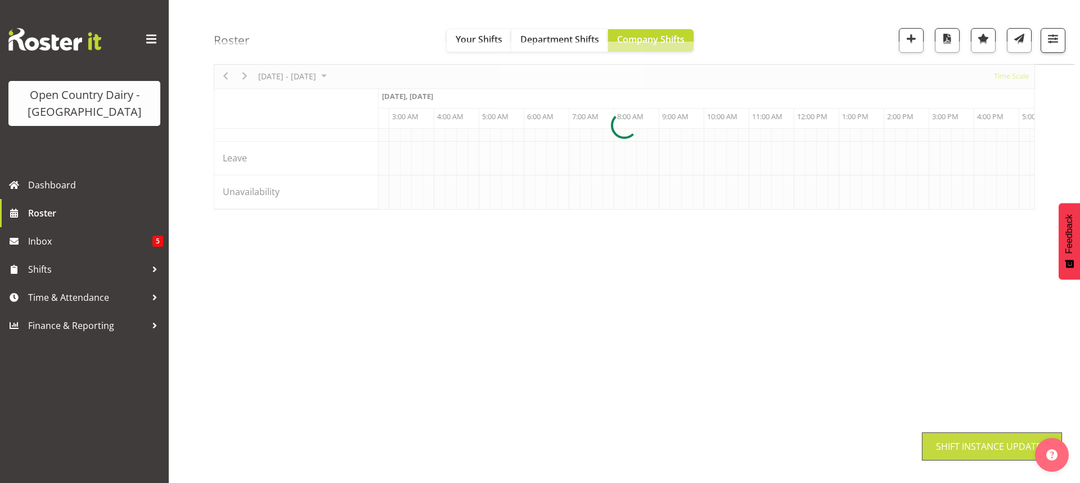
scroll to position [70, 0]
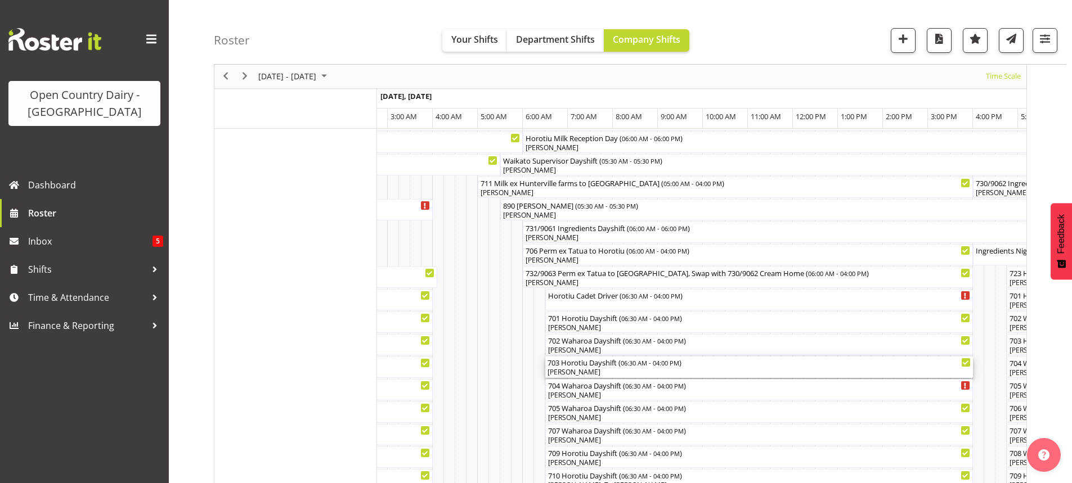
click at [603, 369] on div "[PERSON_NAME]" at bounding box center [758, 372] width 423 height 10
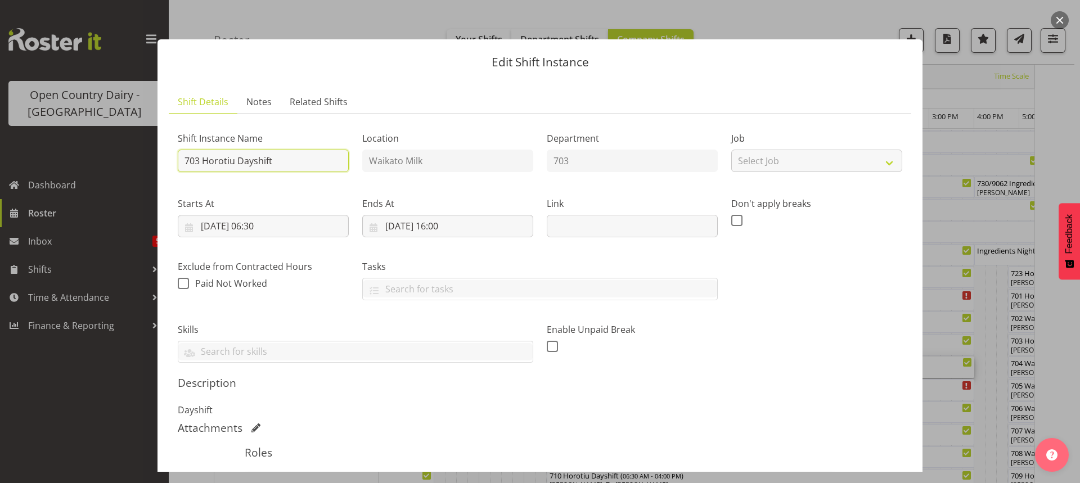
click at [291, 161] on input "703 Horotiu Dayshift" at bounding box center [263, 161] width 171 height 23
type input "703 Cream ex Horotiu to Waharoa"
click at [267, 229] on input "[DATE] 06:30" at bounding box center [263, 226] width 171 height 23
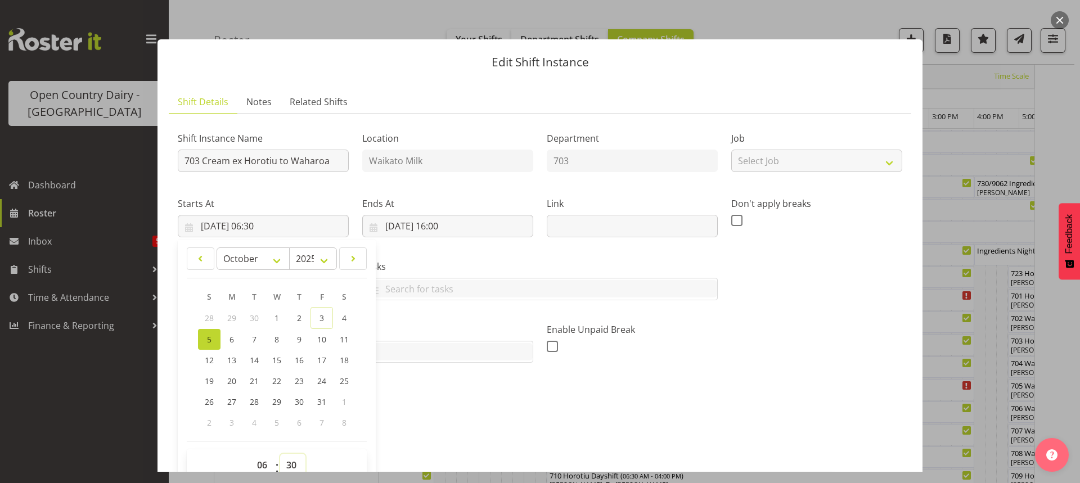
drag, startPoint x: 287, startPoint y: 461, endPoint x: 291, endPoint y: 452, distance: 9.8
click at [287, 459] on select "00 01 02 03 04 05 06 07 08 09 10 11 12 13 14 15 16 17 18 19 20 21 22 23 24 25 2…" at bounding box center [292, 465] width 25 height 23
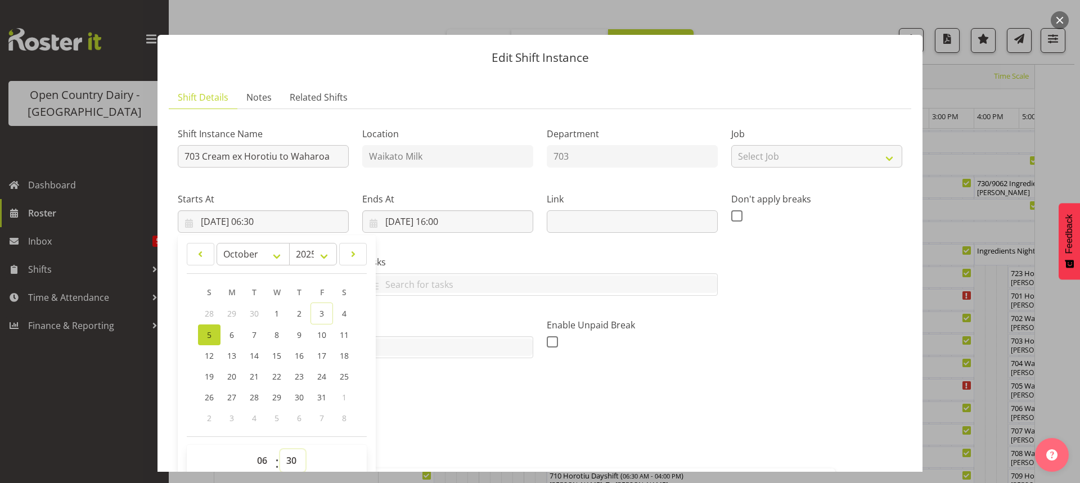
select select "0"
click at [280, 450] on select "00 01 02 03 04 05 06 07 08 09 10 11 12 13 14 15 16 17 18 19 20 21 22 23 24 25 2…" at bounding box center [292, 461] width 25 height 23
type input "[DATE] 06:00"
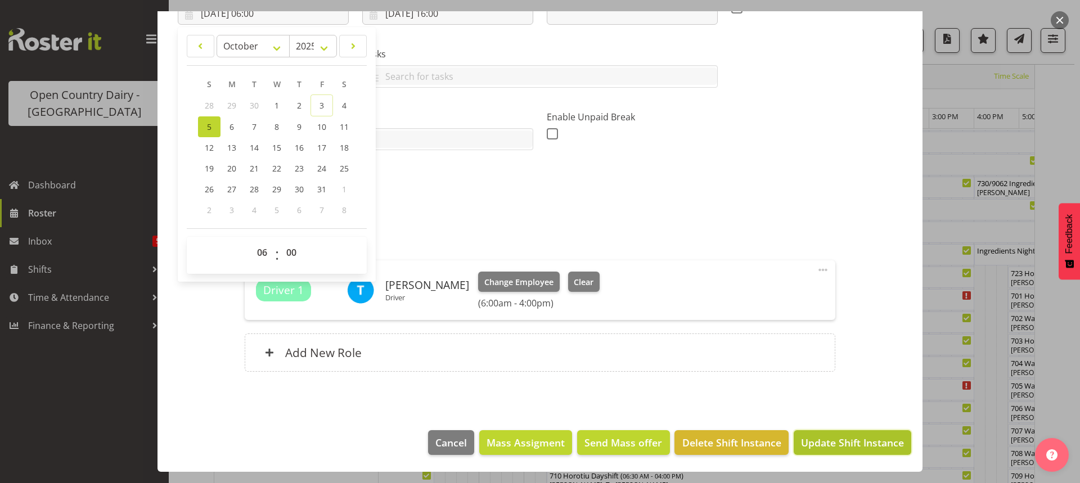
click at [854, 444] on span "Update Shift Instance" at bounding box center [852, 442] width 103 height 15
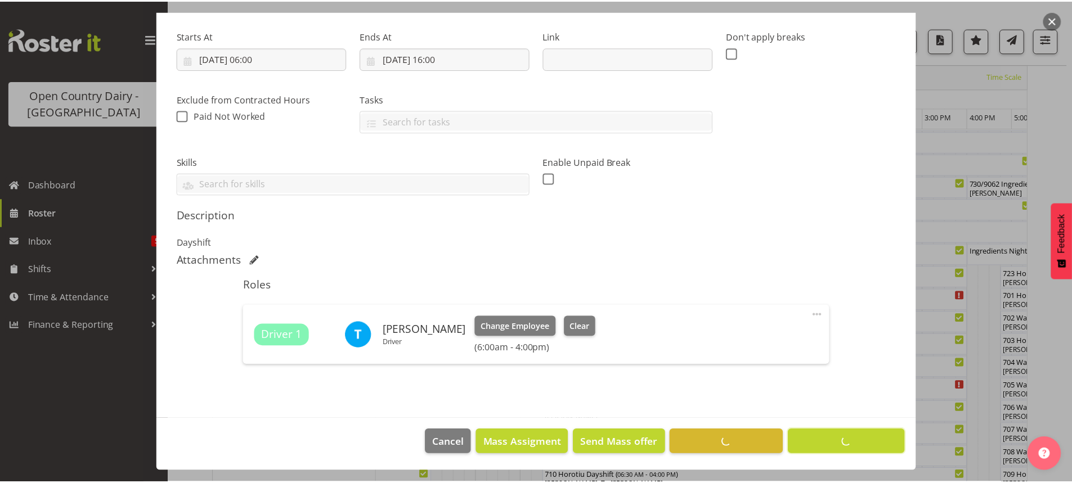
scroll to position [168, 0]
